Goal: Information Seeking & Learning: Learn about a topic

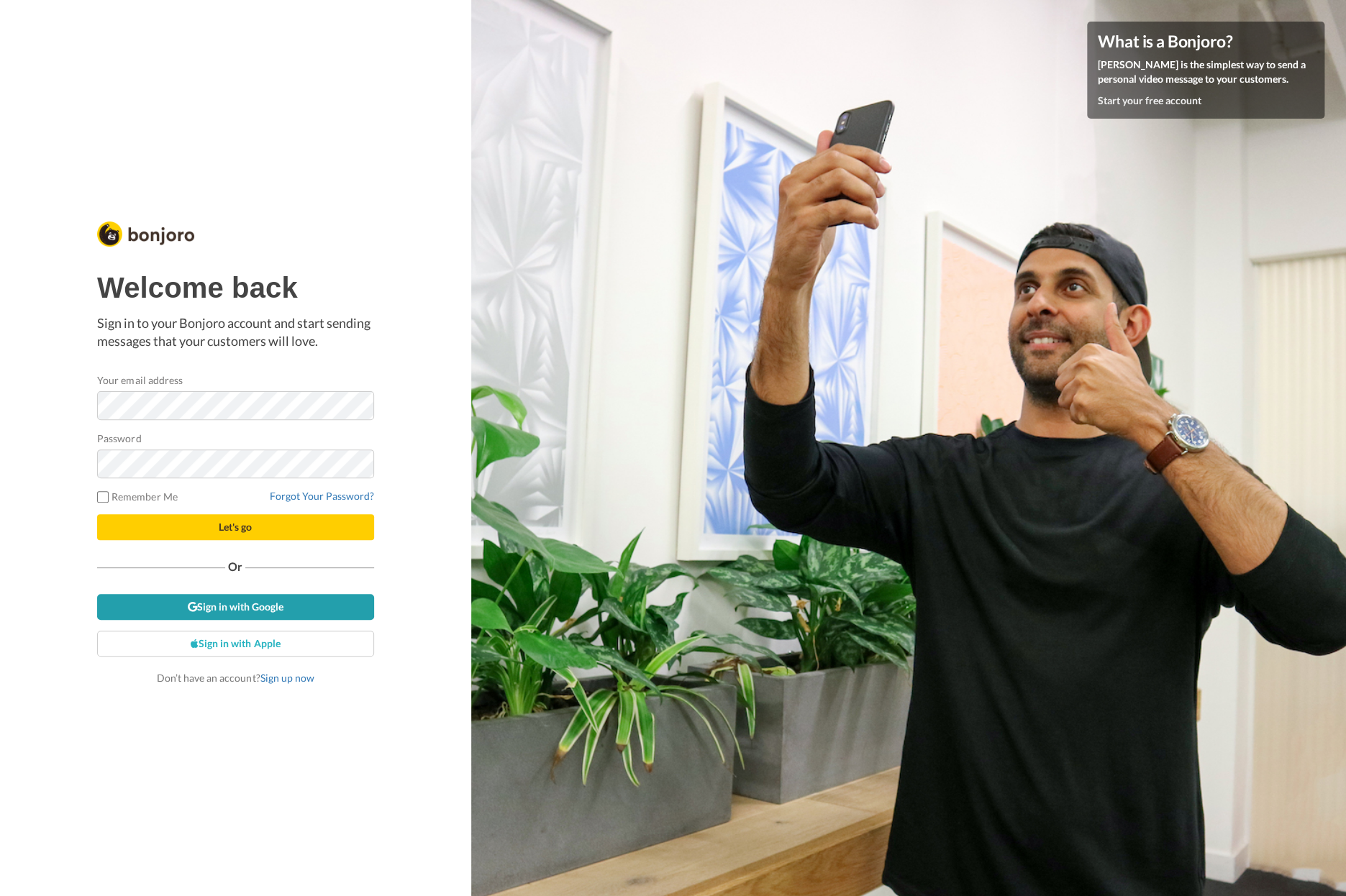
click at [168, 601] on link "Sign in with Google" at bounding box center [235, 607] width 277 height 26
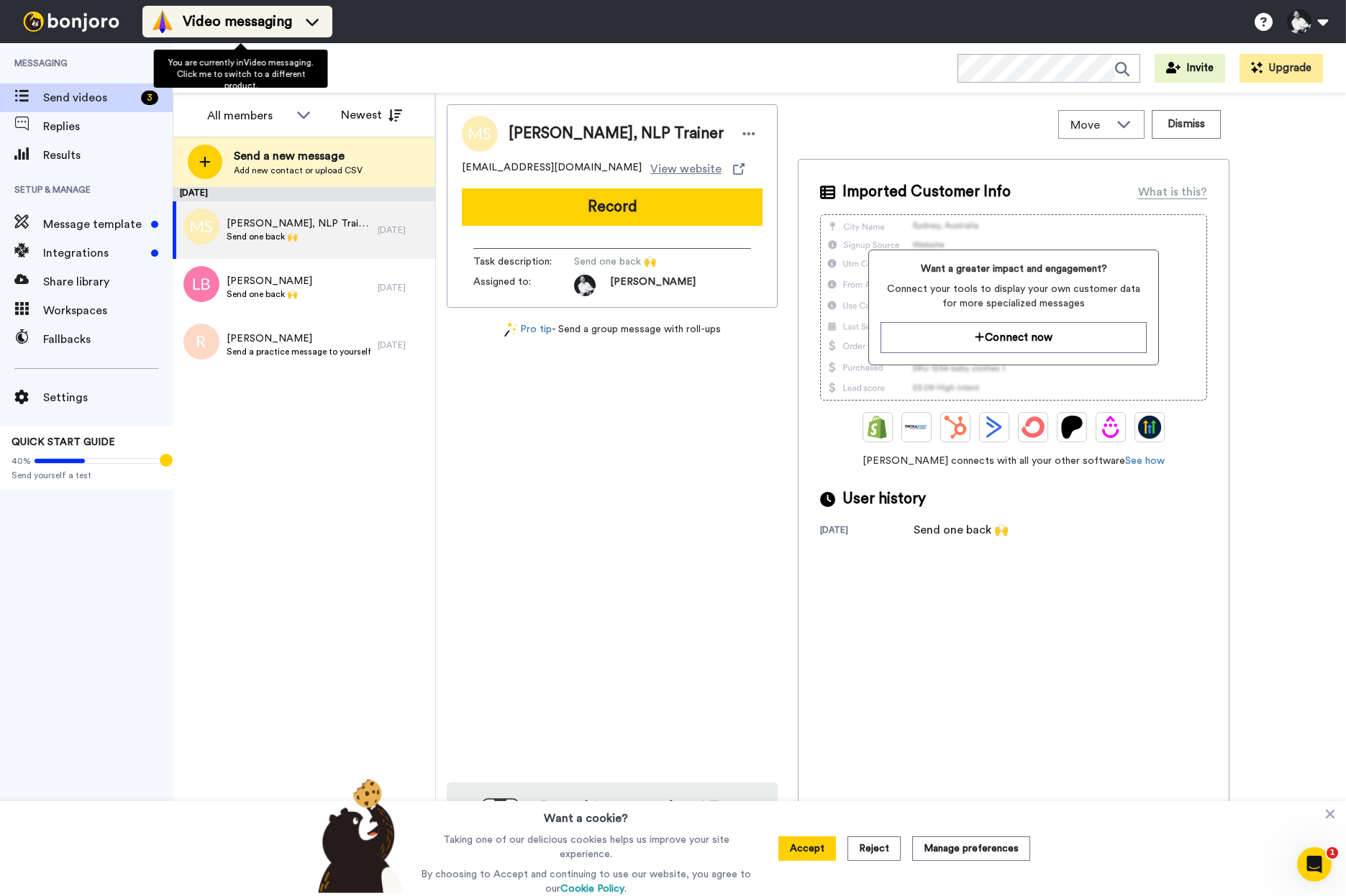
click at [209, 14] on span "Video messaging" at bounding box center [237, 22] width 109 height 20
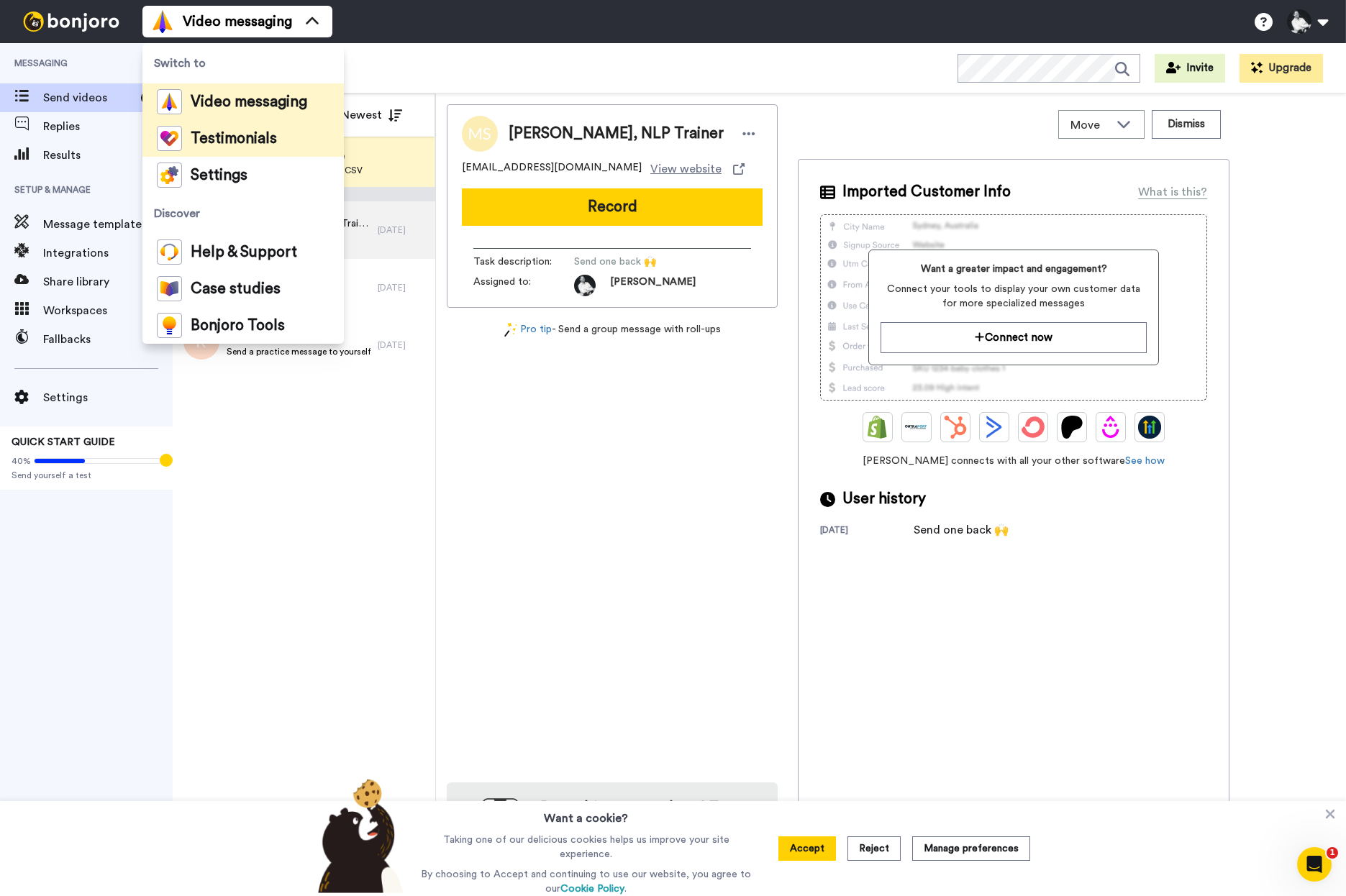
click at [217, 141] on span "Testimonials" at bounding box center [234, 139] width 86 height 14
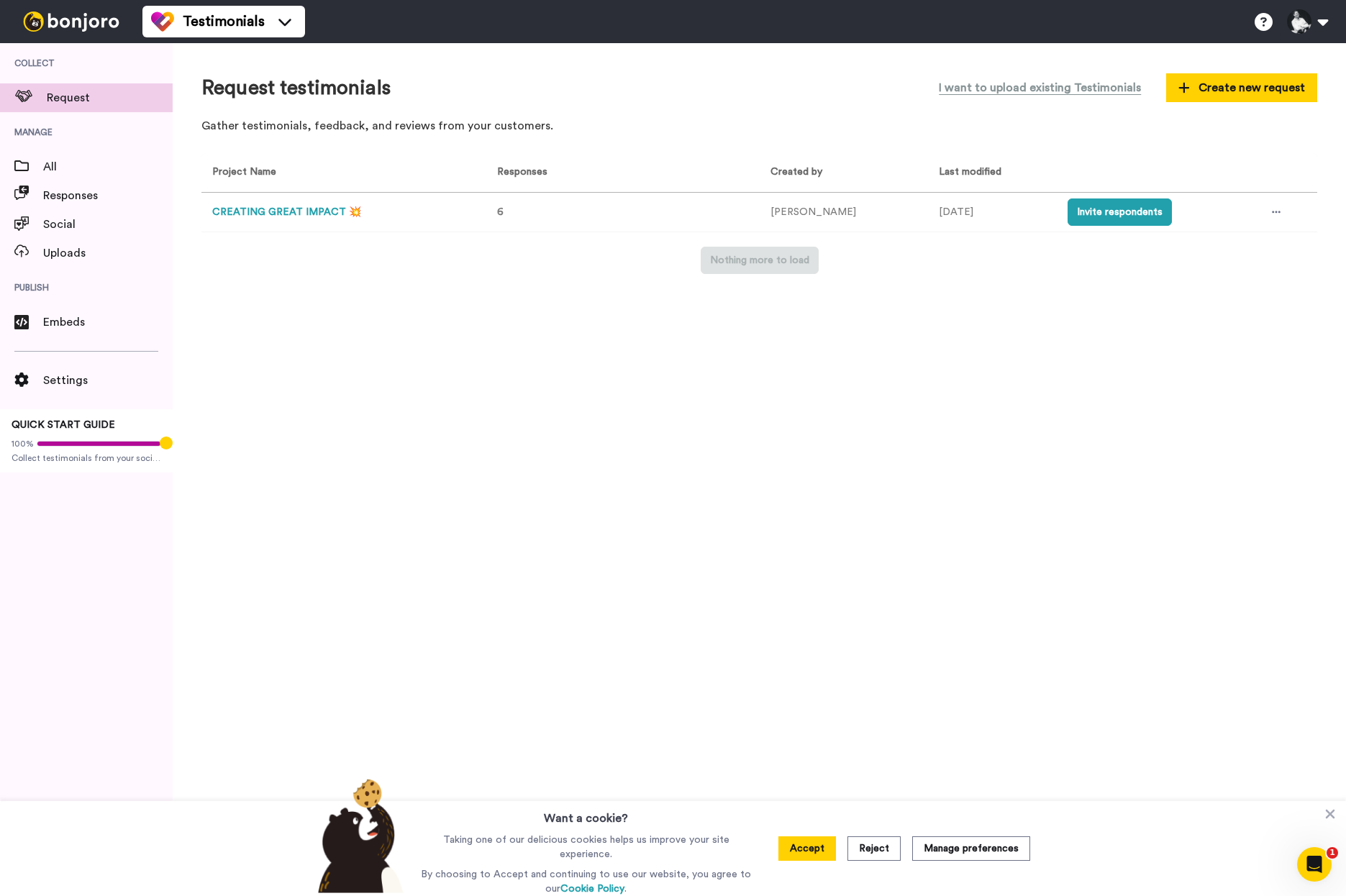
click at [305, 217] on button "CREATING GREAT IMPACT 💥" at bounding box center [286, 212] width 149 height 15
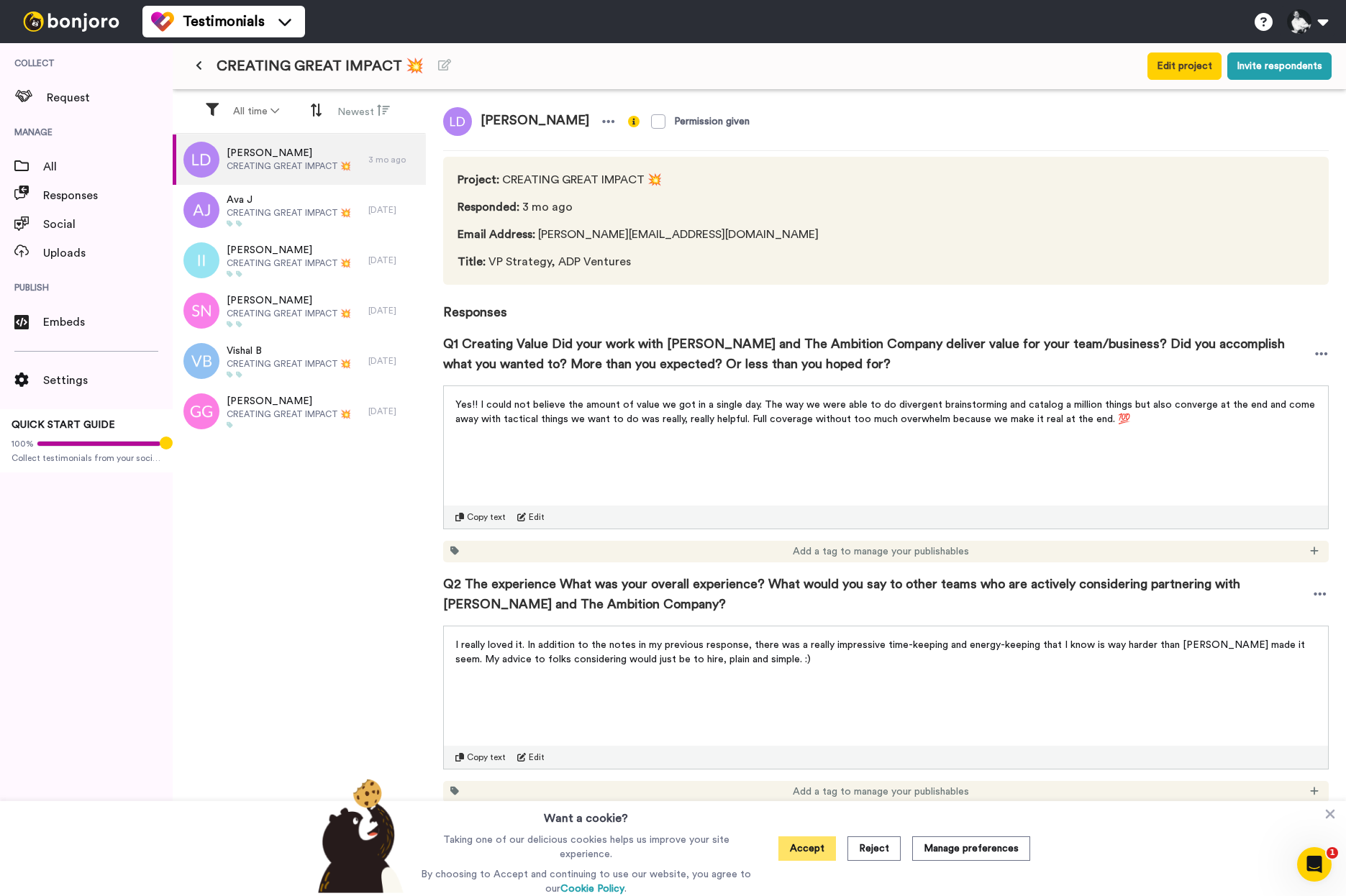
click at [822, 843] on button "Accept" at bounding box center [807, 848] width 58 height 24
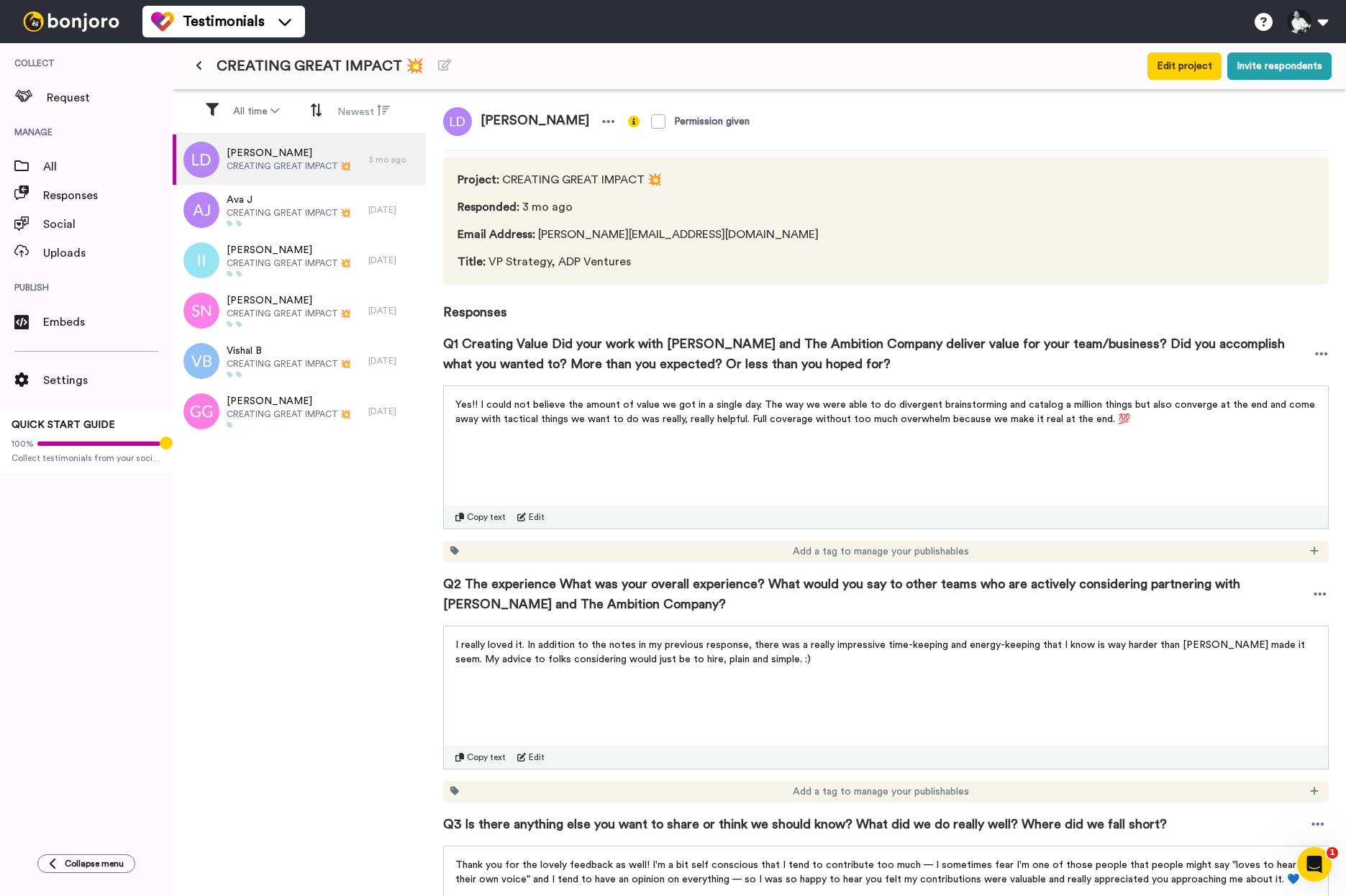
click at [59, 22] on img at bounding box center [71, 22] width 108 height 20
